Goal: Information Seeking & Learning: Learn about a topic

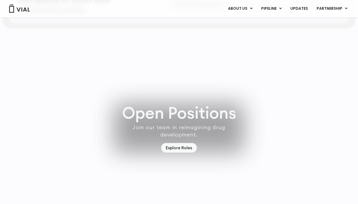
scroll to position [1489, 0]
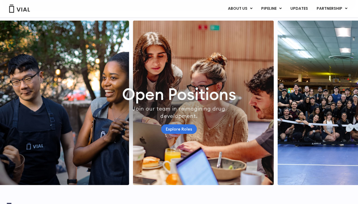
click at [184, 134] on link "Explore Roles" at bounding box center [179, 128] width 36 height 9
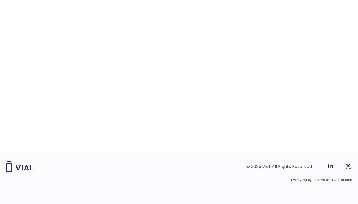
scroll to position [857, 0]
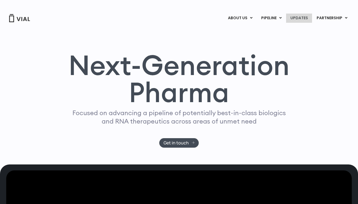
click at [297, 16] on link "UPDATES" at bounding box center [299, 18] width 26 height 9
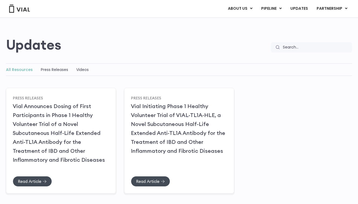
scroll to position [32, 0]
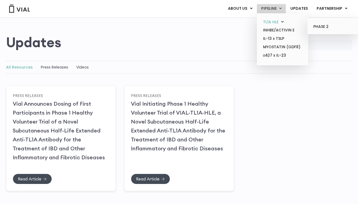
click at [267, 21] on link "TL1A HLE" at bounding box center [282, 22] width 47 height 8
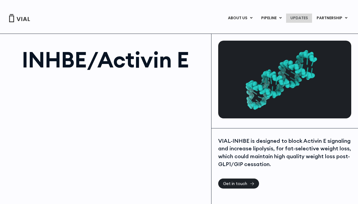
click at [303, 15] on link "UPDATES" at bounding box center [299, 18] width 26 height 9
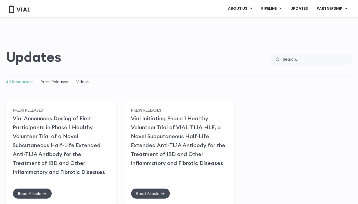
scroll to position [18, 0]
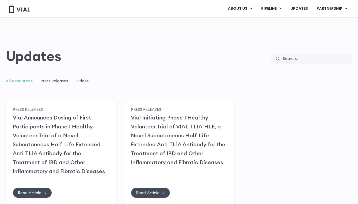
click at [75, 85] on div "All Resources Press Releases Videos" at bounding box center [179, 81] width 347 height 12
click at [81, 83] on link "Videos" at bounding box center [82, 80] width 12 height 5
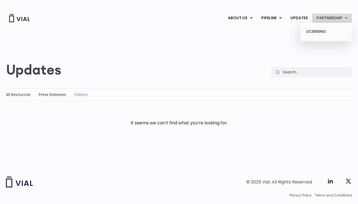
click at [321, 27] on ul "LICENSING" at bounding box center [326, 32] width 51 height 19
click at [319, 28] on link "LICENSING" at bounding box center [326, 31] width 47 height 9
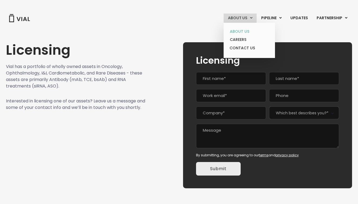
click at [245, 31] on link "ABOUT US" at bounding box center [249, 31] width 47 height 8
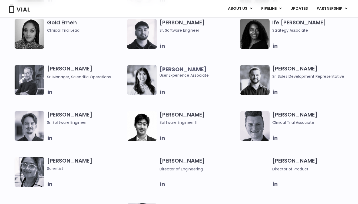
scroll to position [660, 0]
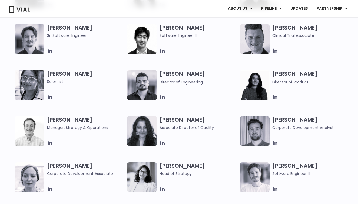
click at [74, 75] on h3 "[PERSON_NAME] Scientist" at bounding box center [85, 77] width 77 height 14
click at [49, 94] on icon at bounding box center [50, 97] width 6 height 6
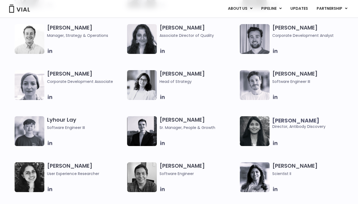
scroll to position [750, 0]
